Goal: Task Accomplishment & Management: Manage account settings

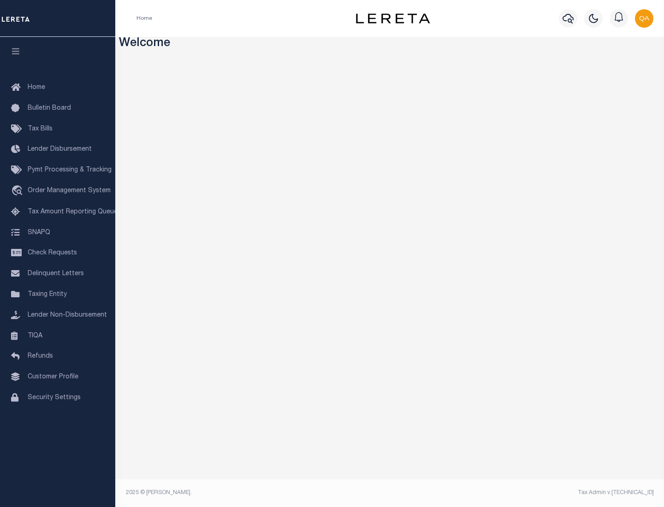
click at [58, 253] on span "Check Requests" at bounding box center [52, 253] width 49 height 6
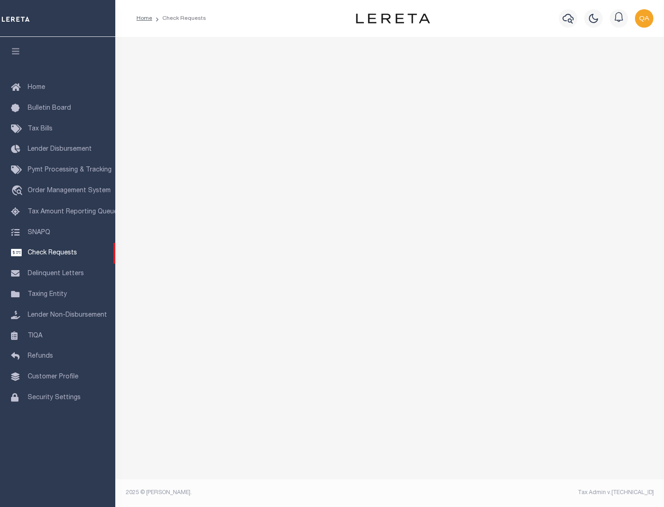
select select "50"
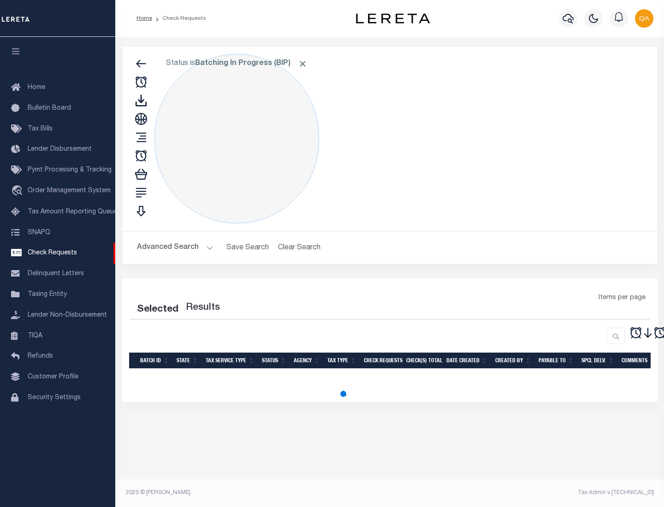
select select "50"
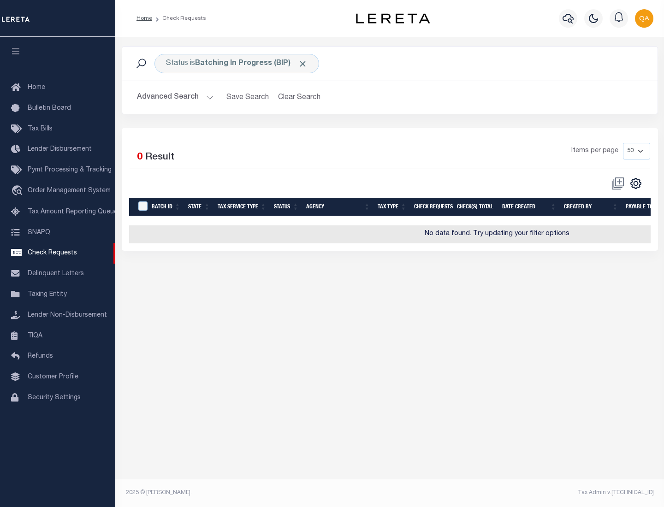
click at [303, 64] on span "Click to Remove" at bounding box center [303, 64] width 10 height 10
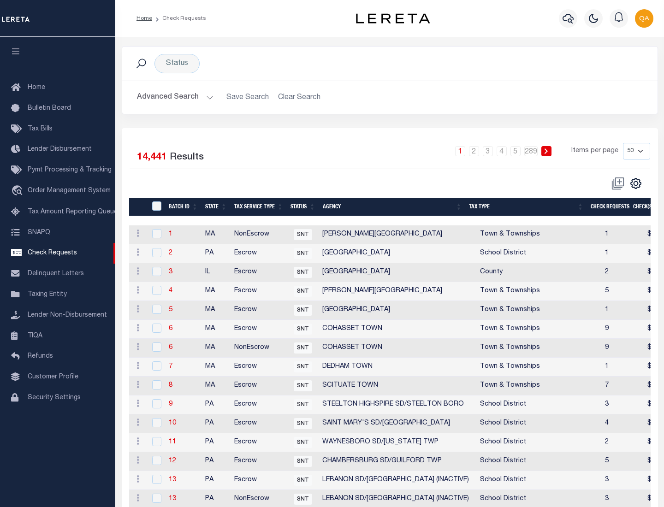
scroll to position [445, 0]
